Goal: Information Seeking & Learning: Check status

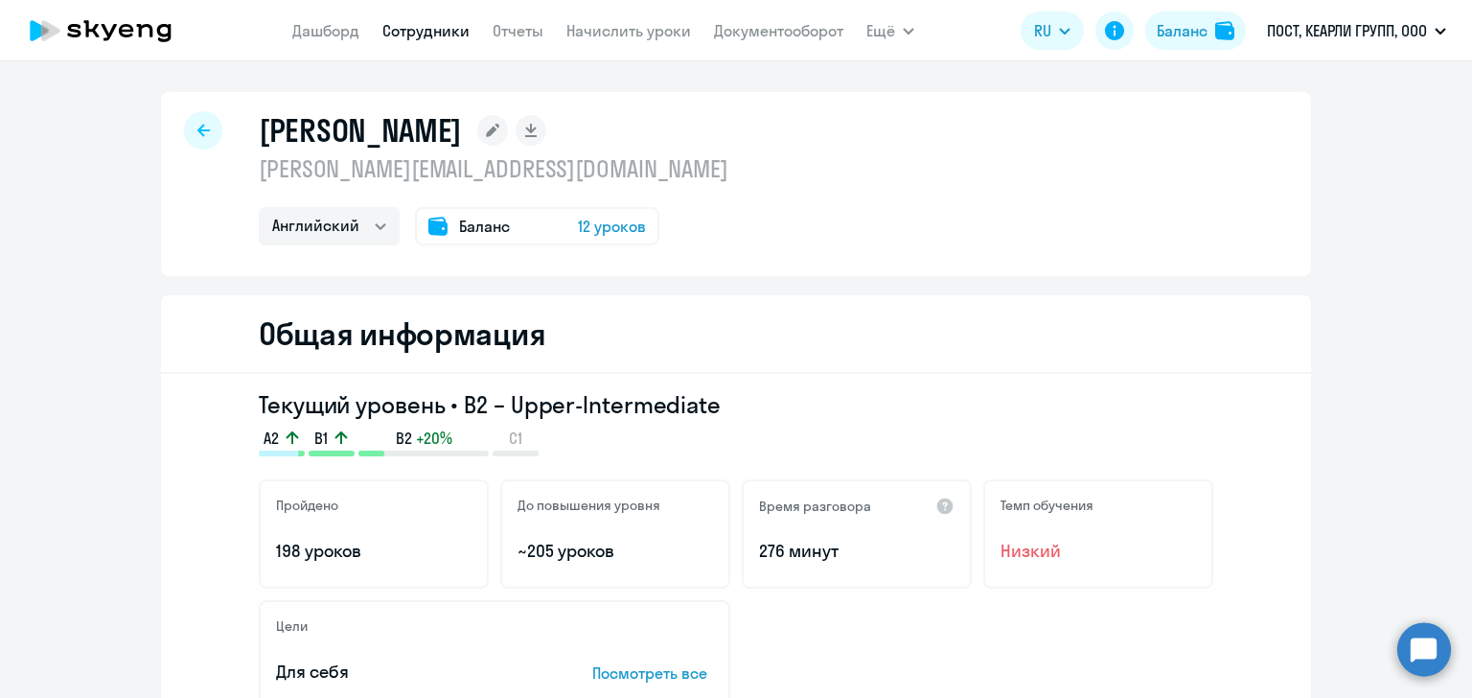
select select "english"
click at [529, 28] on link "Отчеты" at bounding box center [518, 30] width 51 height 19
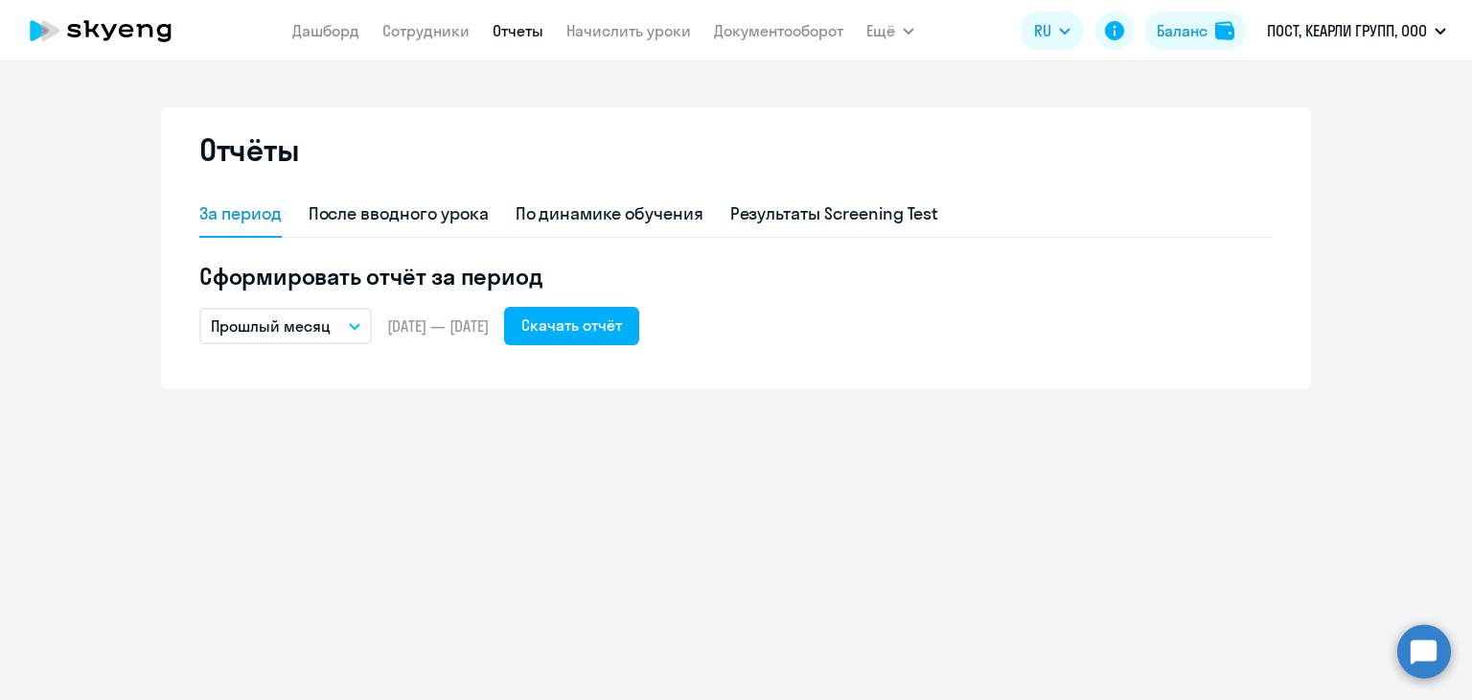
click at [303, 334] on p "Прошлый месяц" at bounding box center [271, 325] width 120 height 23
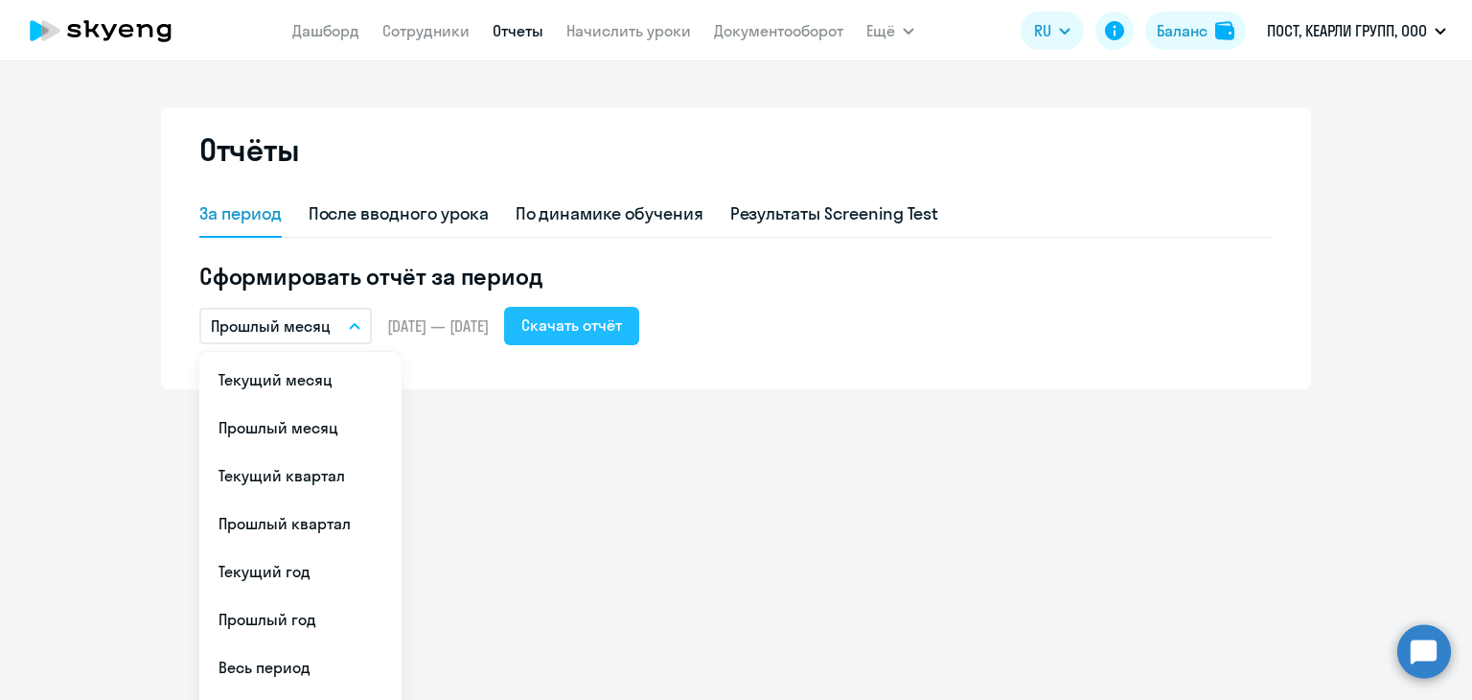
click at [622, 326] on div "Скачать отчёт" at bounding box center [571, 324] width 101 height 23
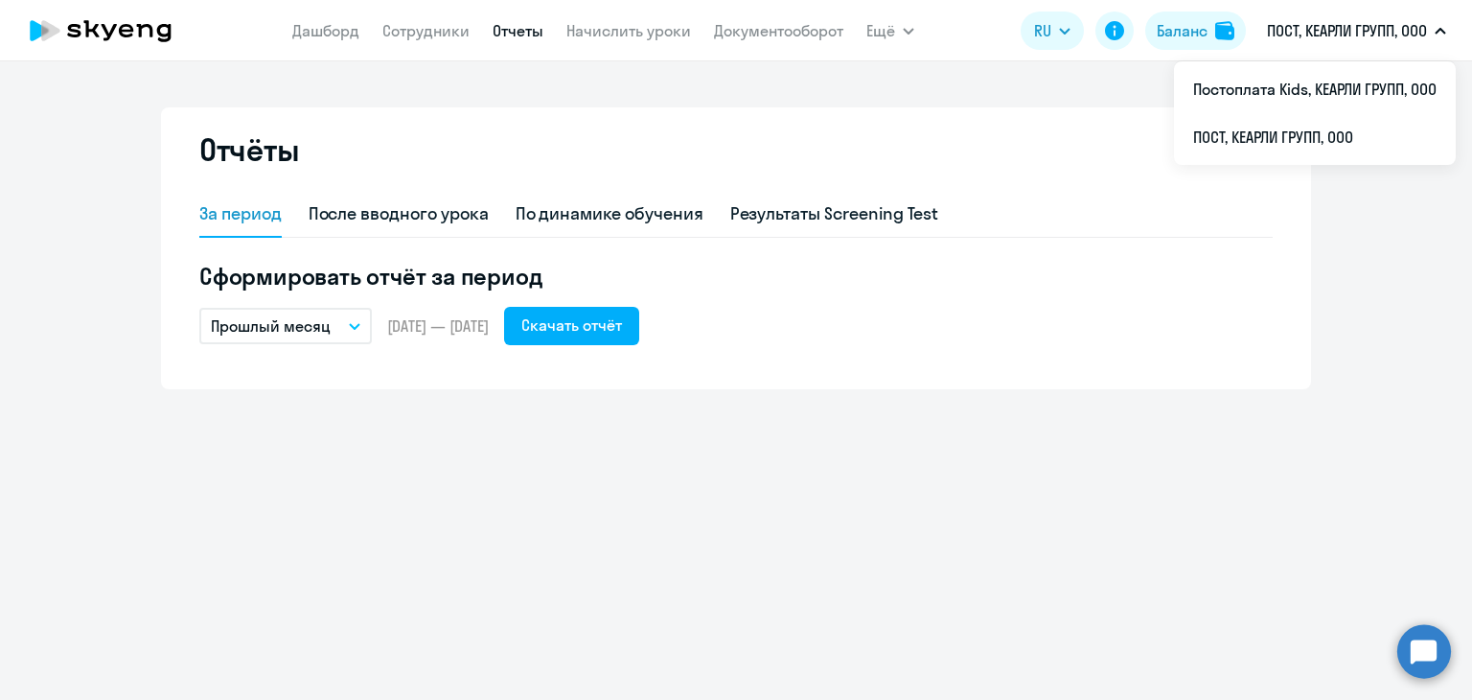
click at [1349, 50] on button "ПОСТ, КЕАРЛИ ГРУПП, ООО" at bounding box center [1356, 31] width 198 height 46
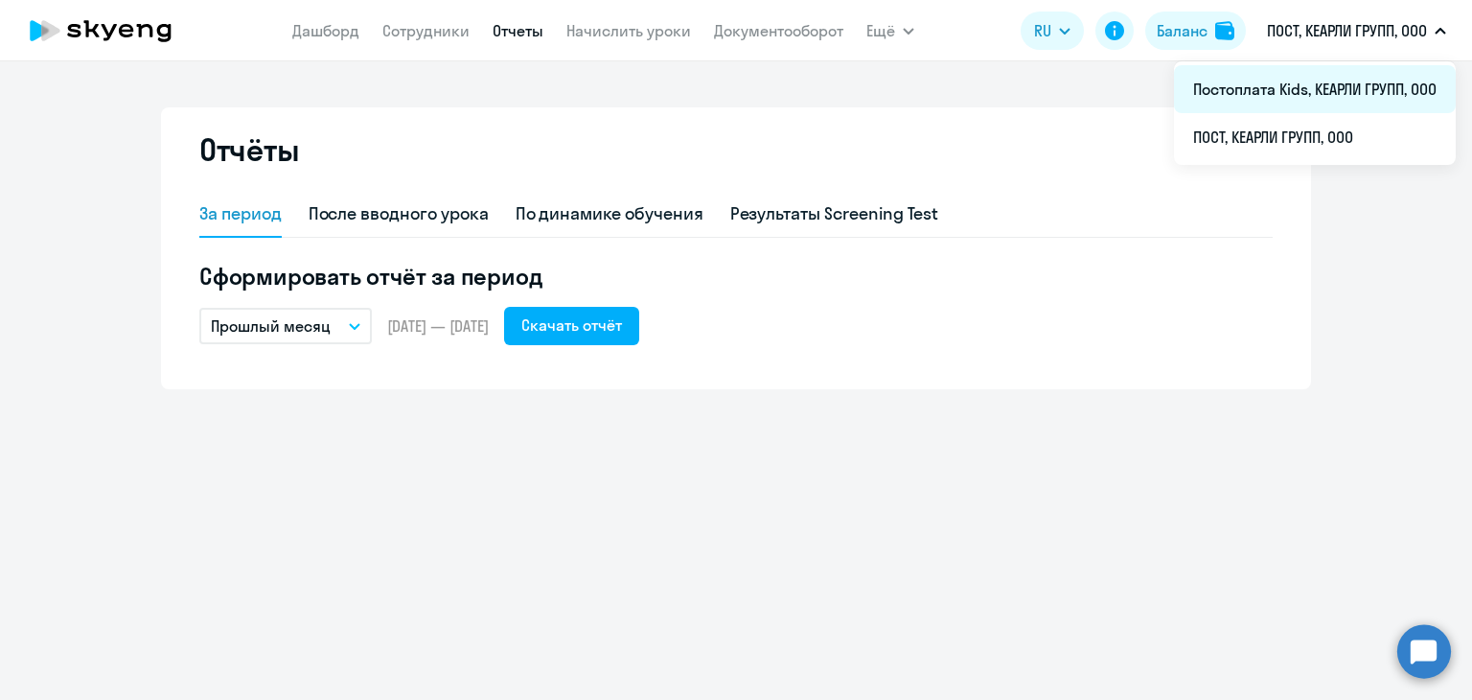
click at [1308, 102] on li "Постоплата Kids, КЕАРЛИ ГРУПП, ООО" at bounding box center [1315, 89] width 282 height 48
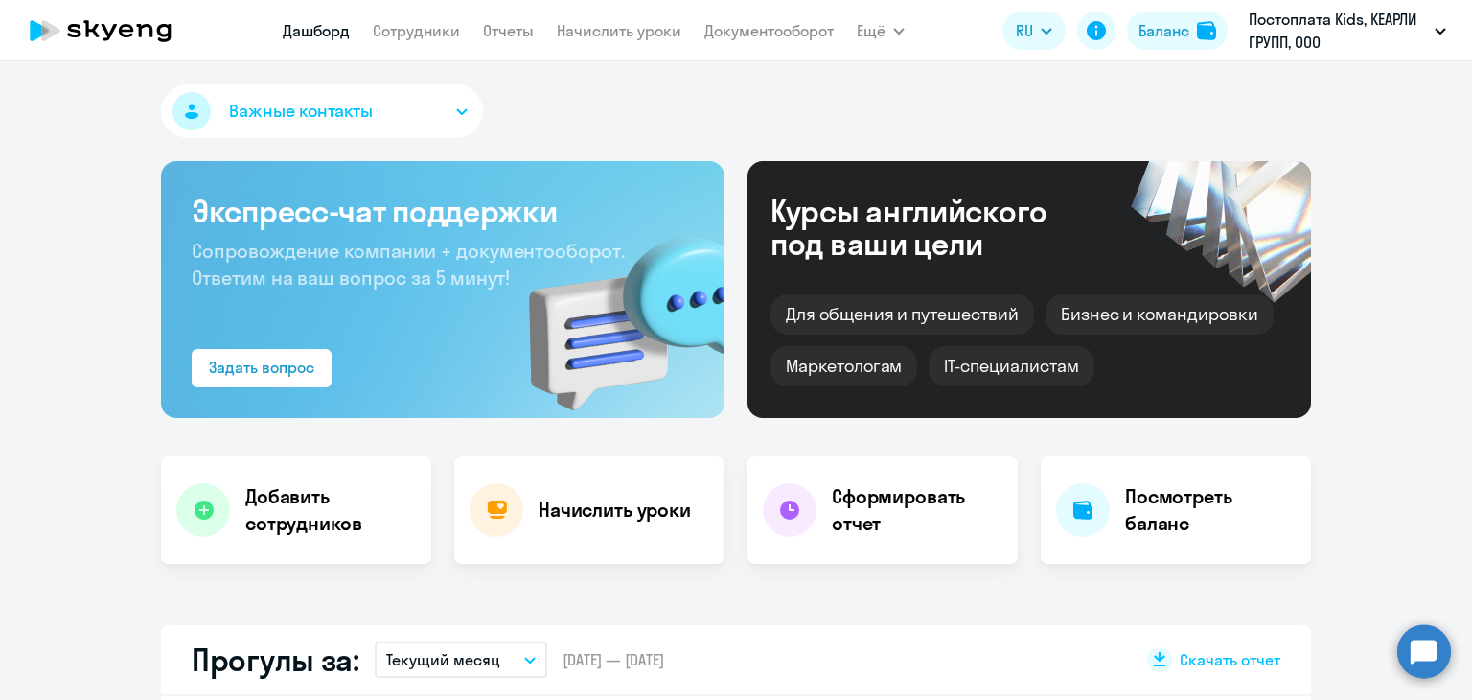
click at [535, 37] on nav "[PERSON_NAME] Отчеты Начислить уроки Документооборот" at bounding box center [558, 31] width 551 height 38
click at [514, 31] on link "Отчеты" at bounding box center [508, 30] width 51 height 19
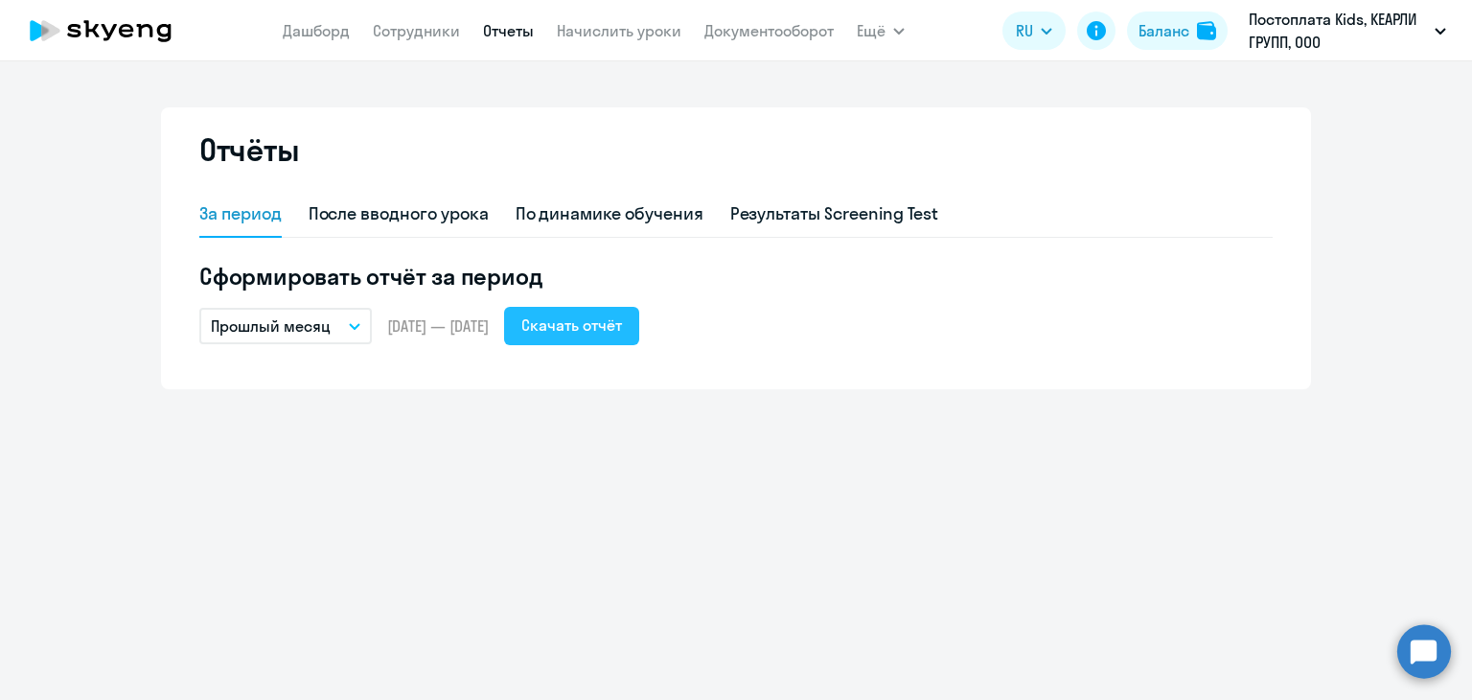
click at [582, 334] on div "Скачать отчёт" at bounding box center [571, 324] width 101 height 23
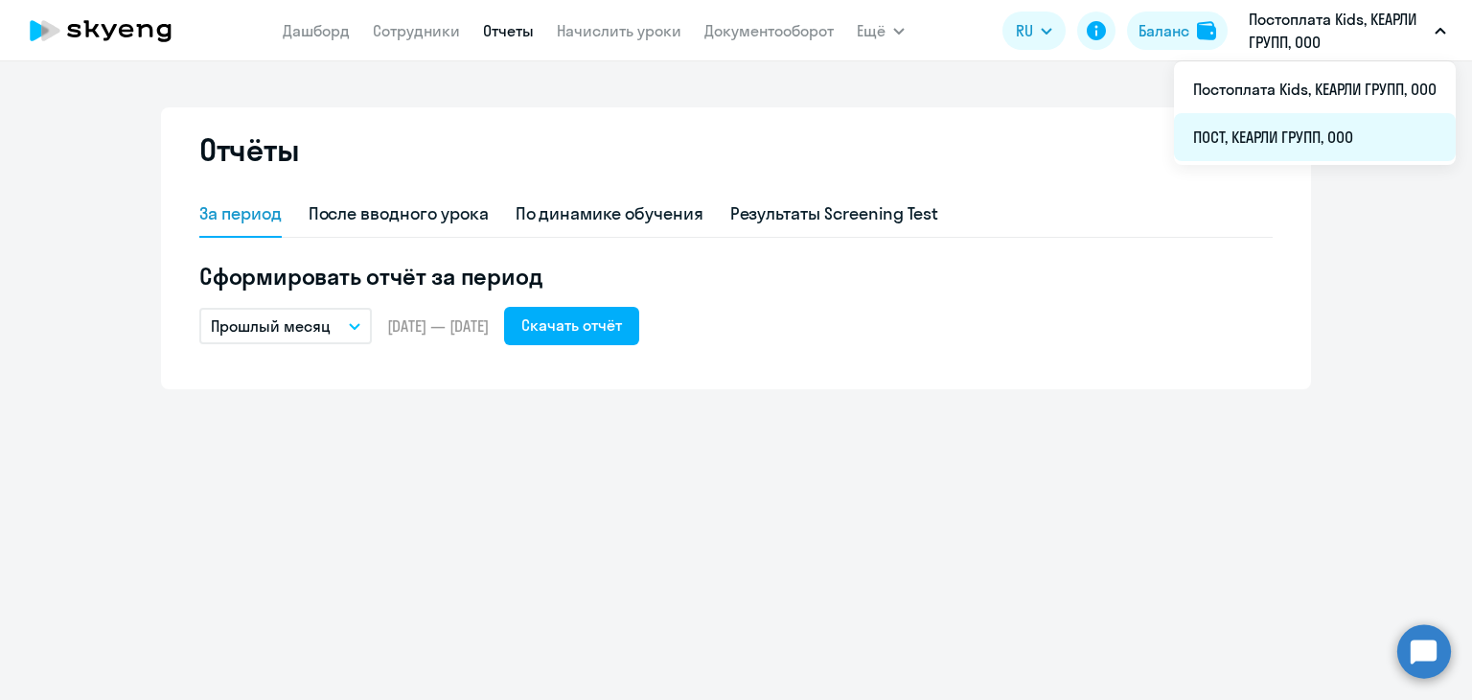
click at [1303, 130] on li "ПОСТ, КЕАРЛИ ГРУПП, ООО" at bounding box center [1315, 137] width 282 height 48
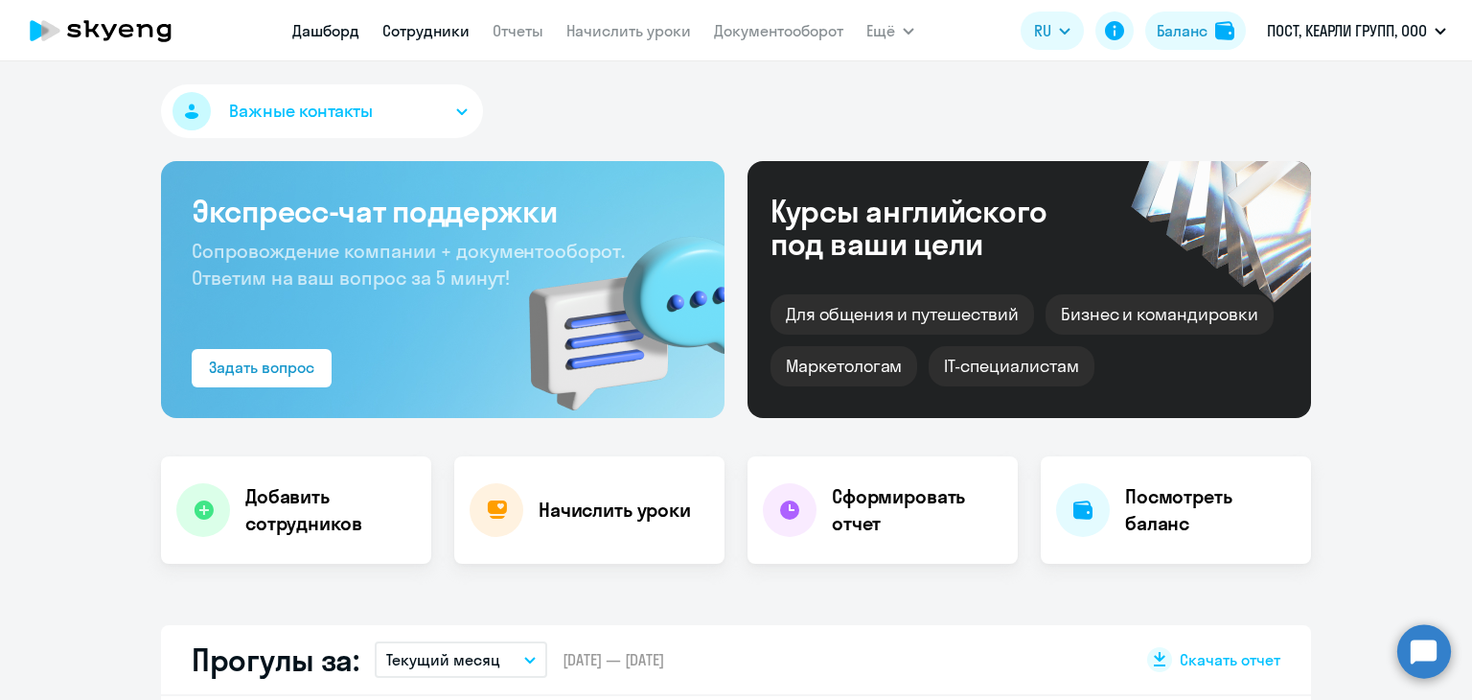
click at [409, 29] on link "Сотрудники" at bounding box center [425, 30] width 87 height 19
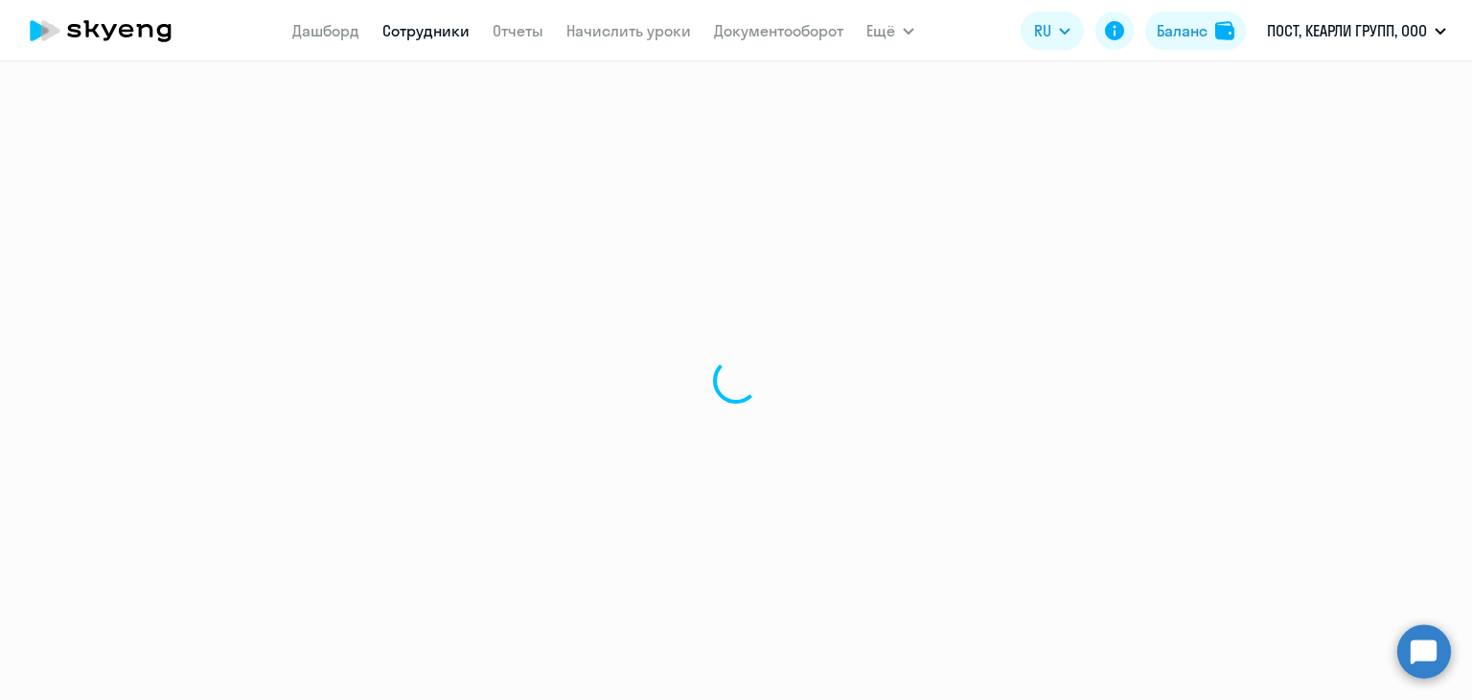
select select "30"
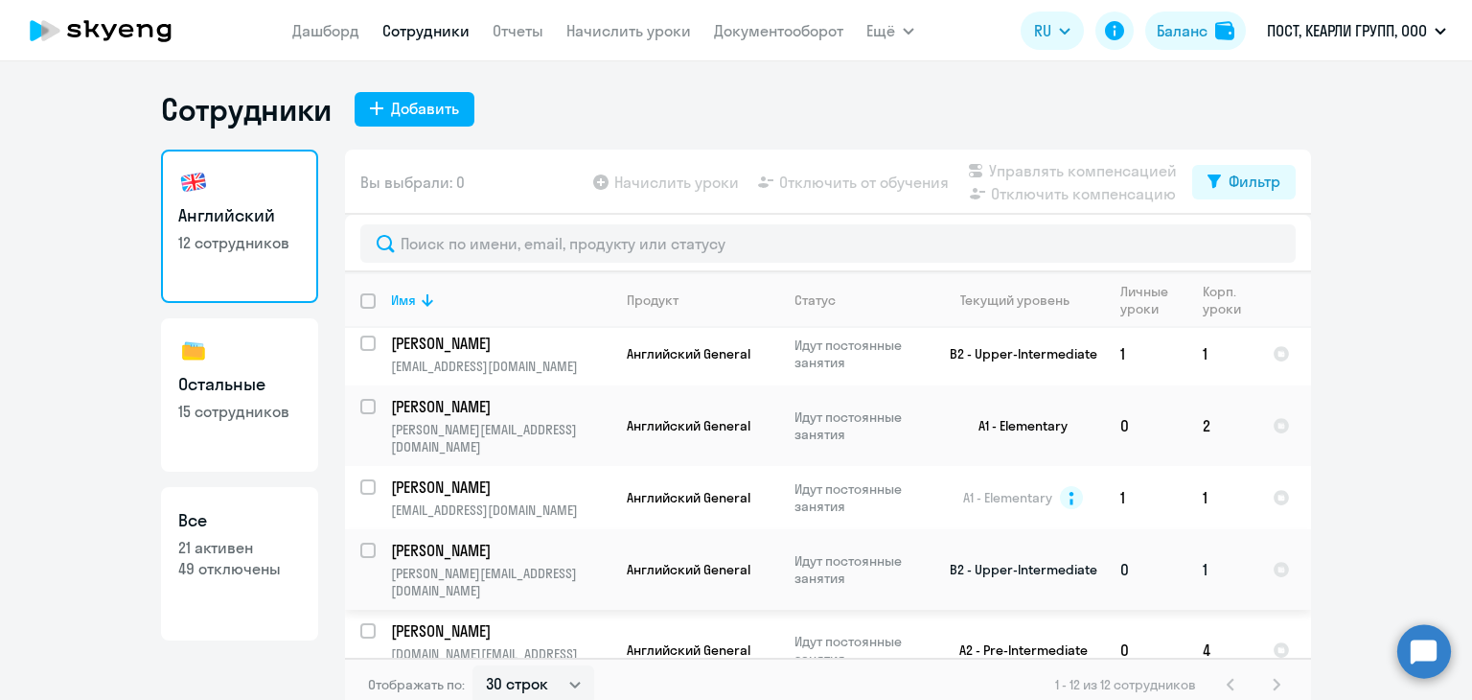
scroll to position [483, 0]
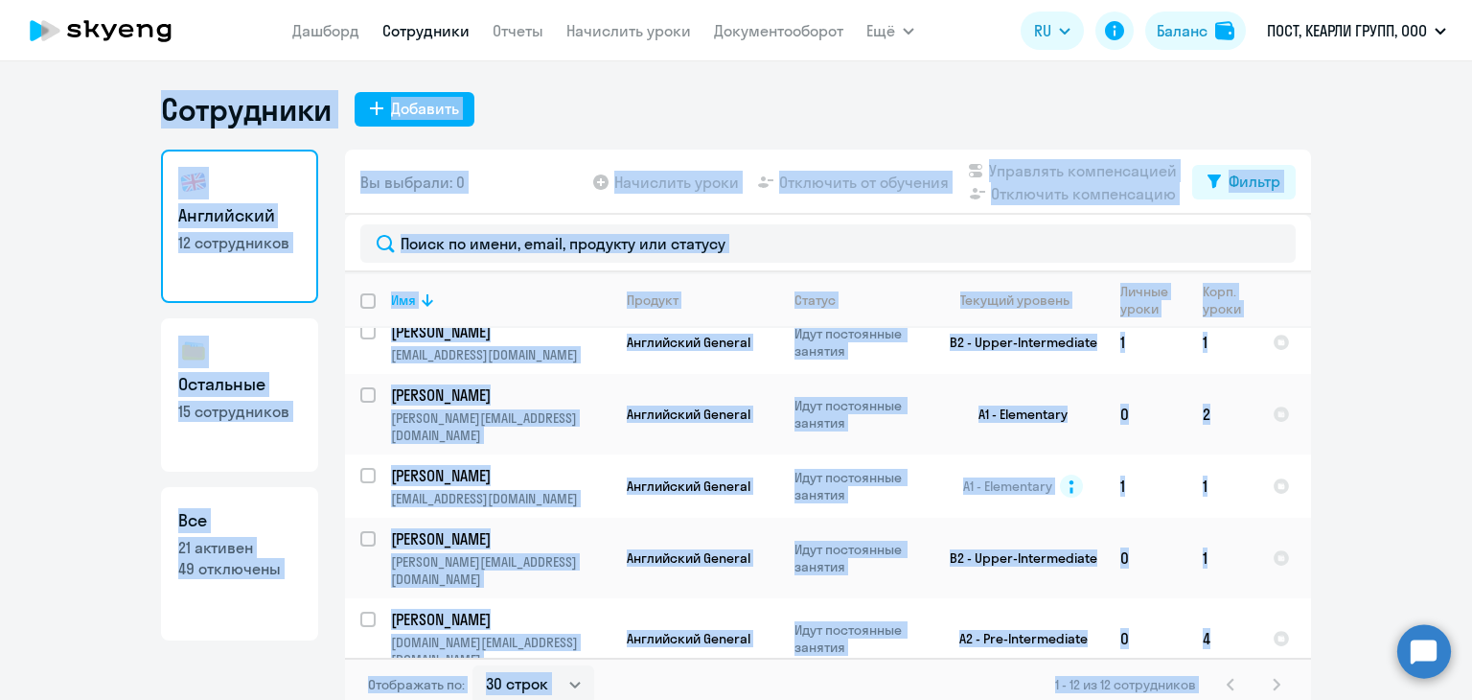
select select "english"
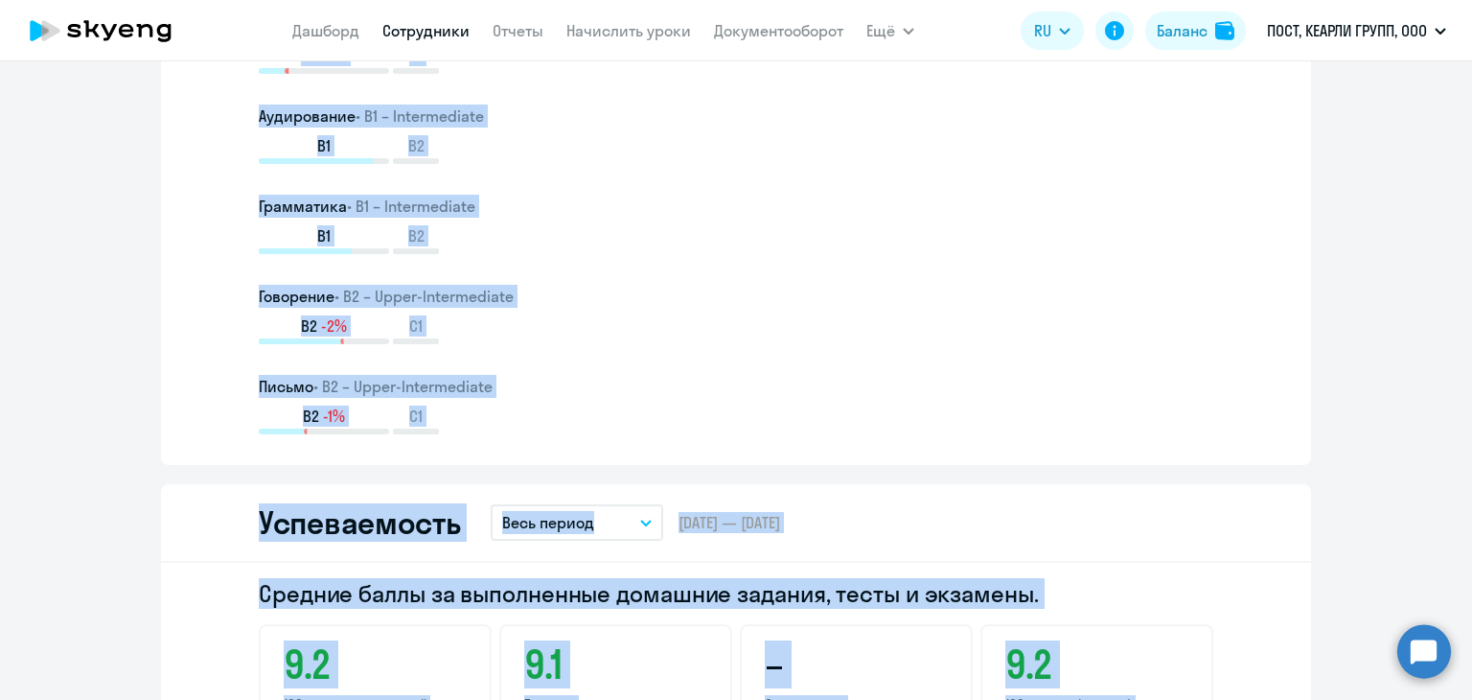
scroll to position [1534, 0]
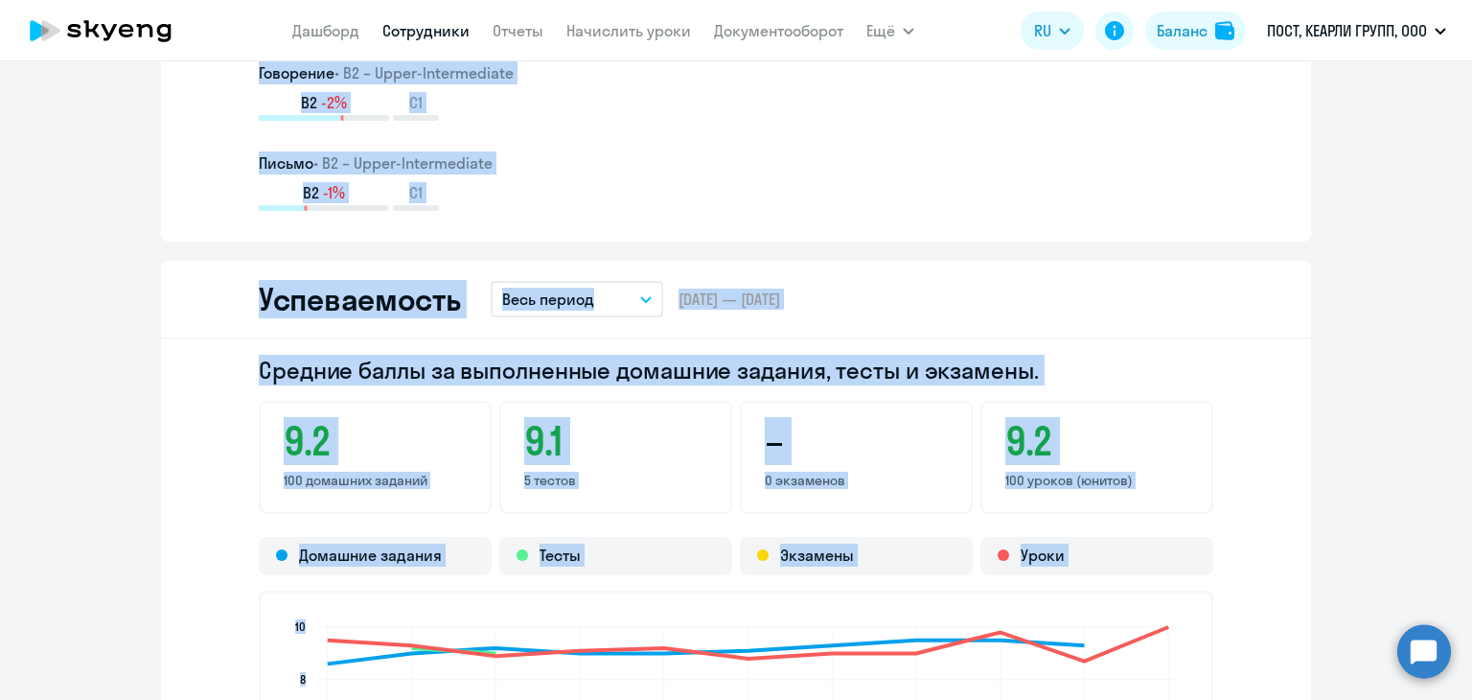
click at [598, 300] on button "Весь период" at bounding box center [577, 299] width 173 height 36
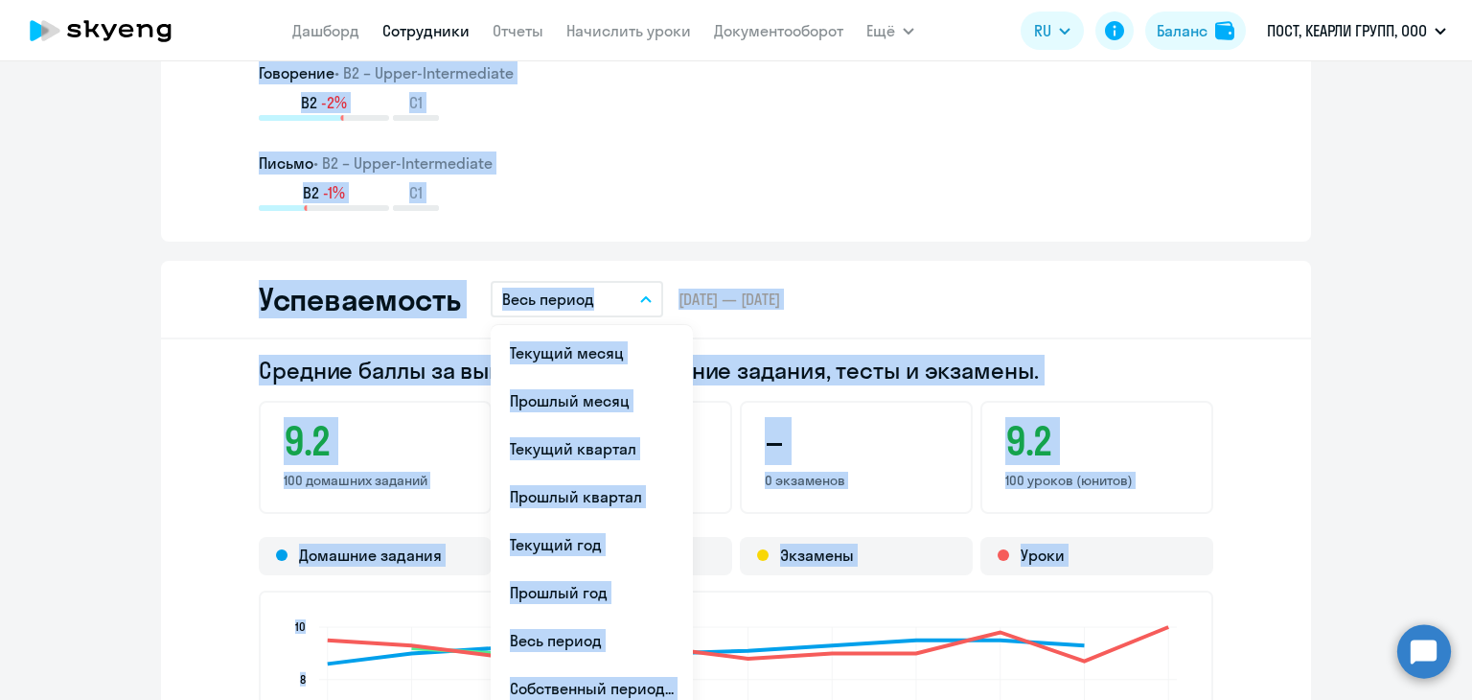
click at [598, 300] on button "Весь период" at bounding box center [577, 299] width 173 height 36
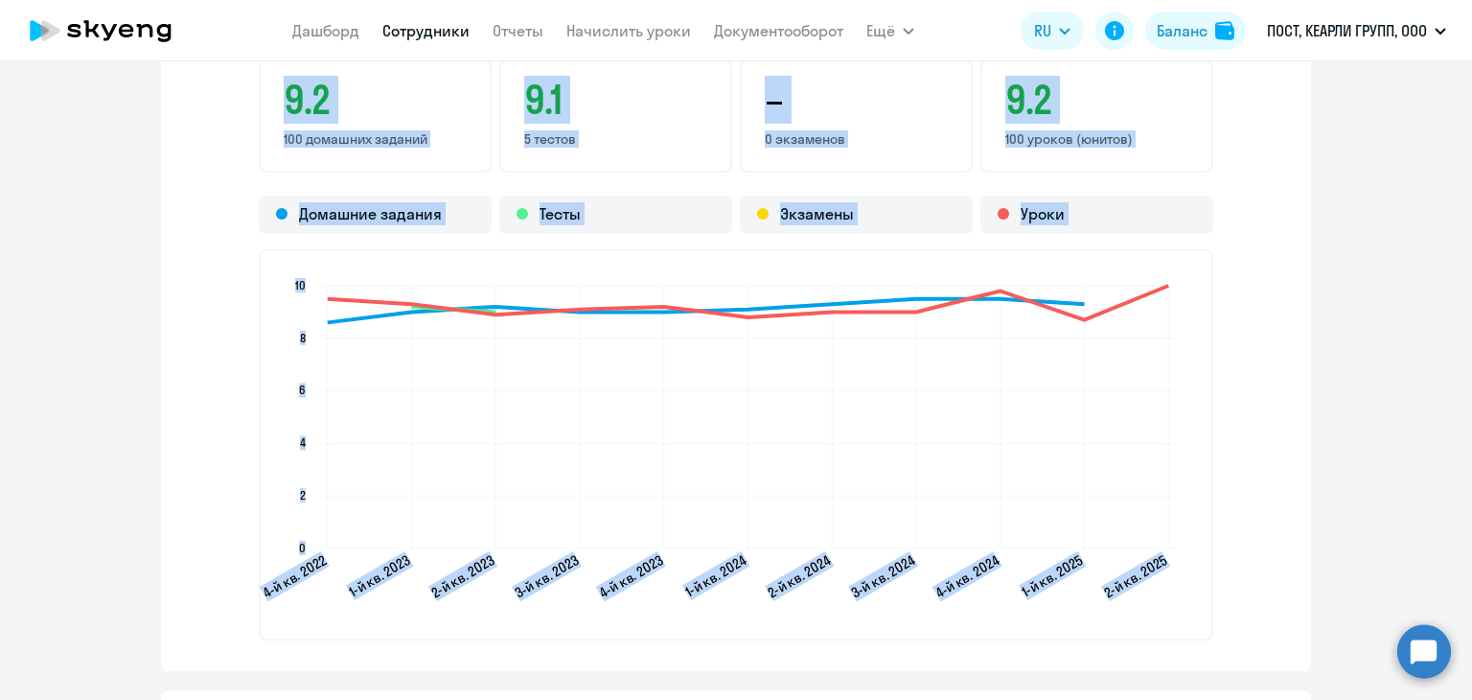
scroll to position [2300, 0]
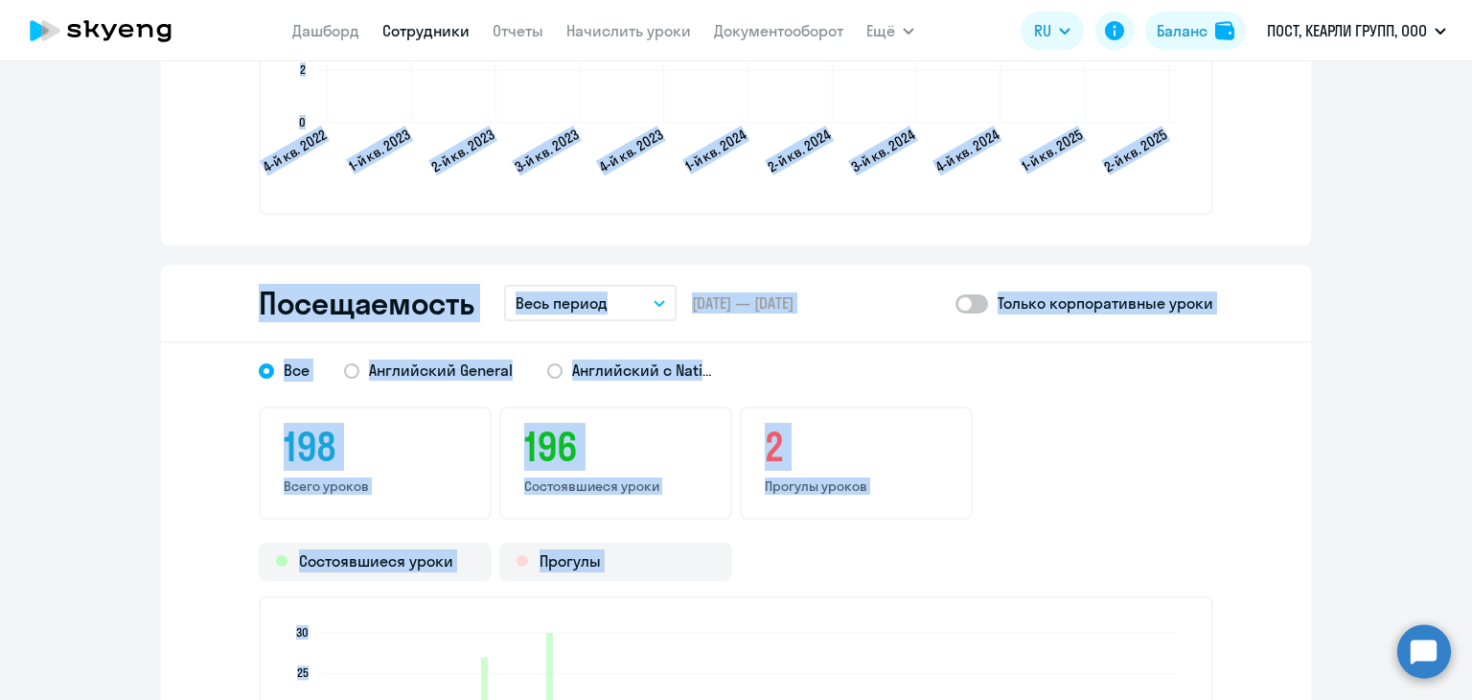
click at [596, 303] on p "Весь период" at bounding box center [562, 302] width 92 height 23
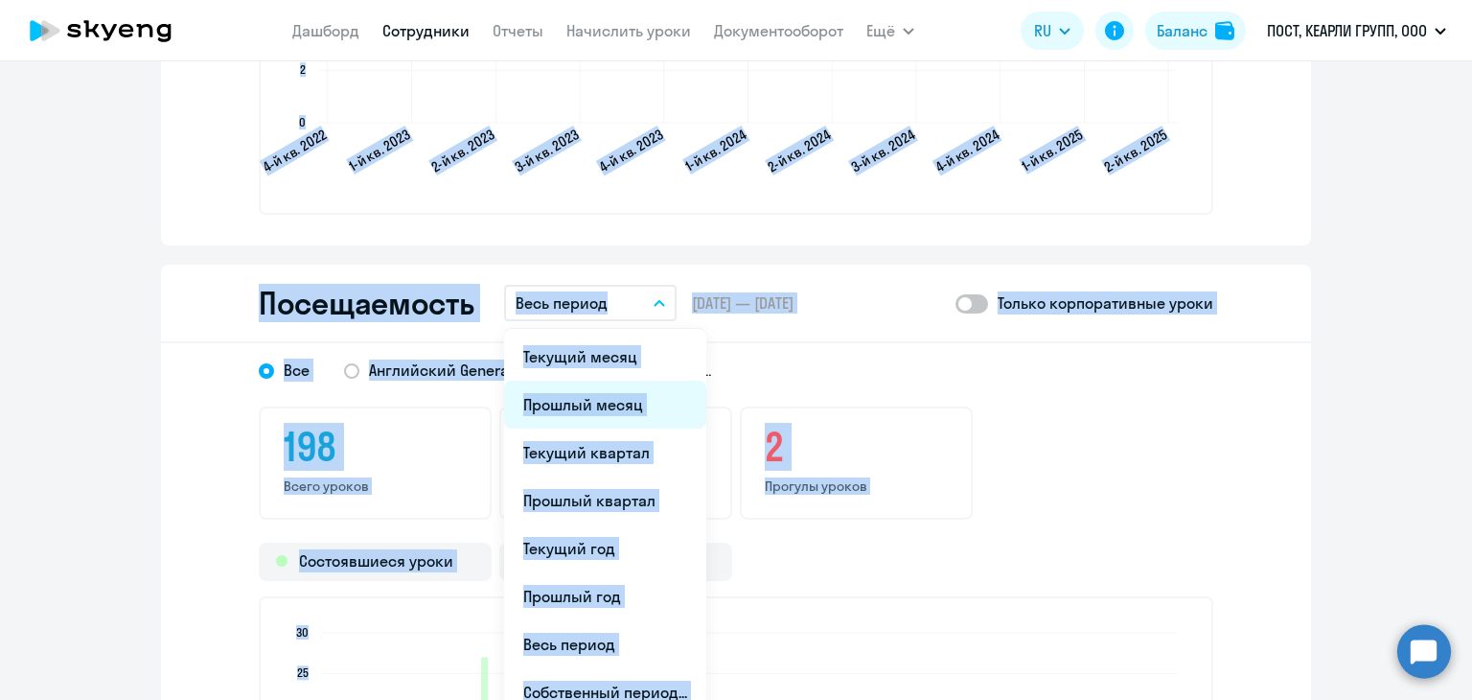
click at [574, 388] on li "Прошлый месяц" at bounding box center [605, 405] width 202 height 48
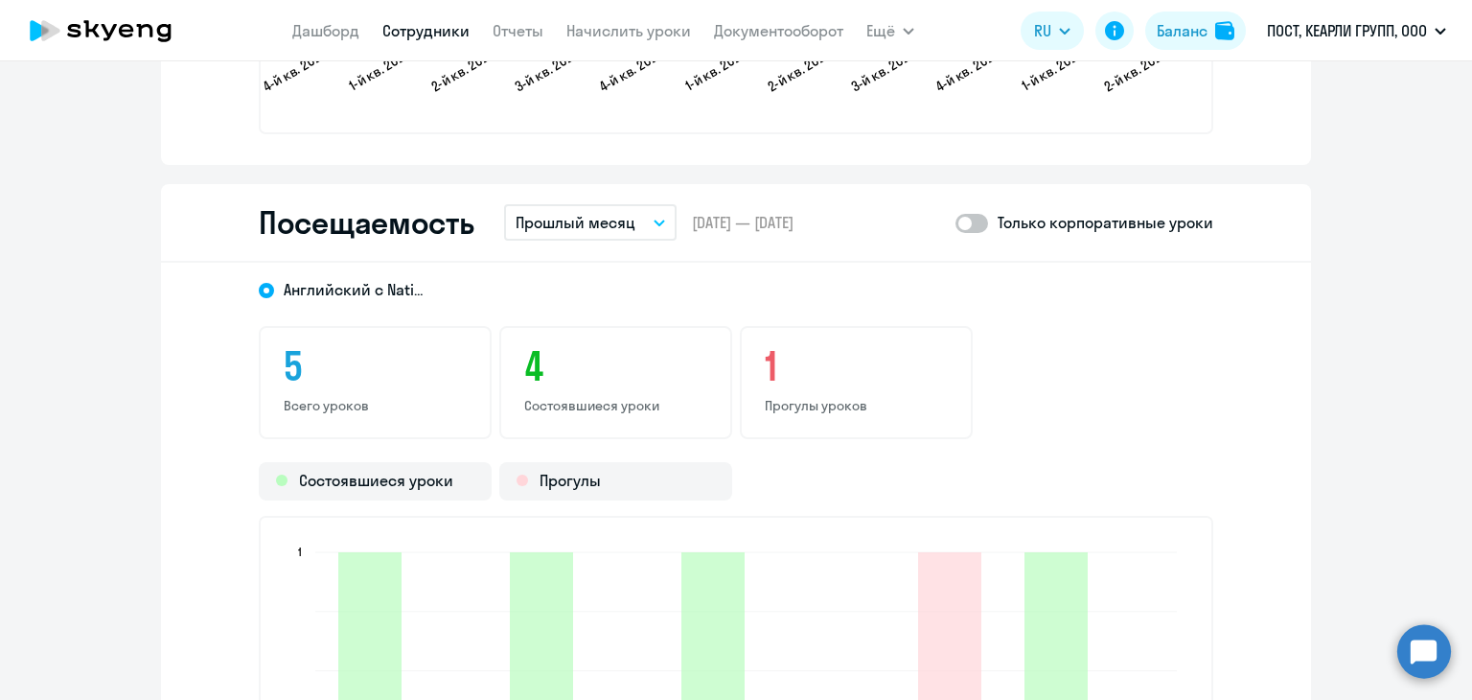
scroll to position [2492, 0]
